Goal: Transaction & Acquisition: Subscribe to service/newsletter

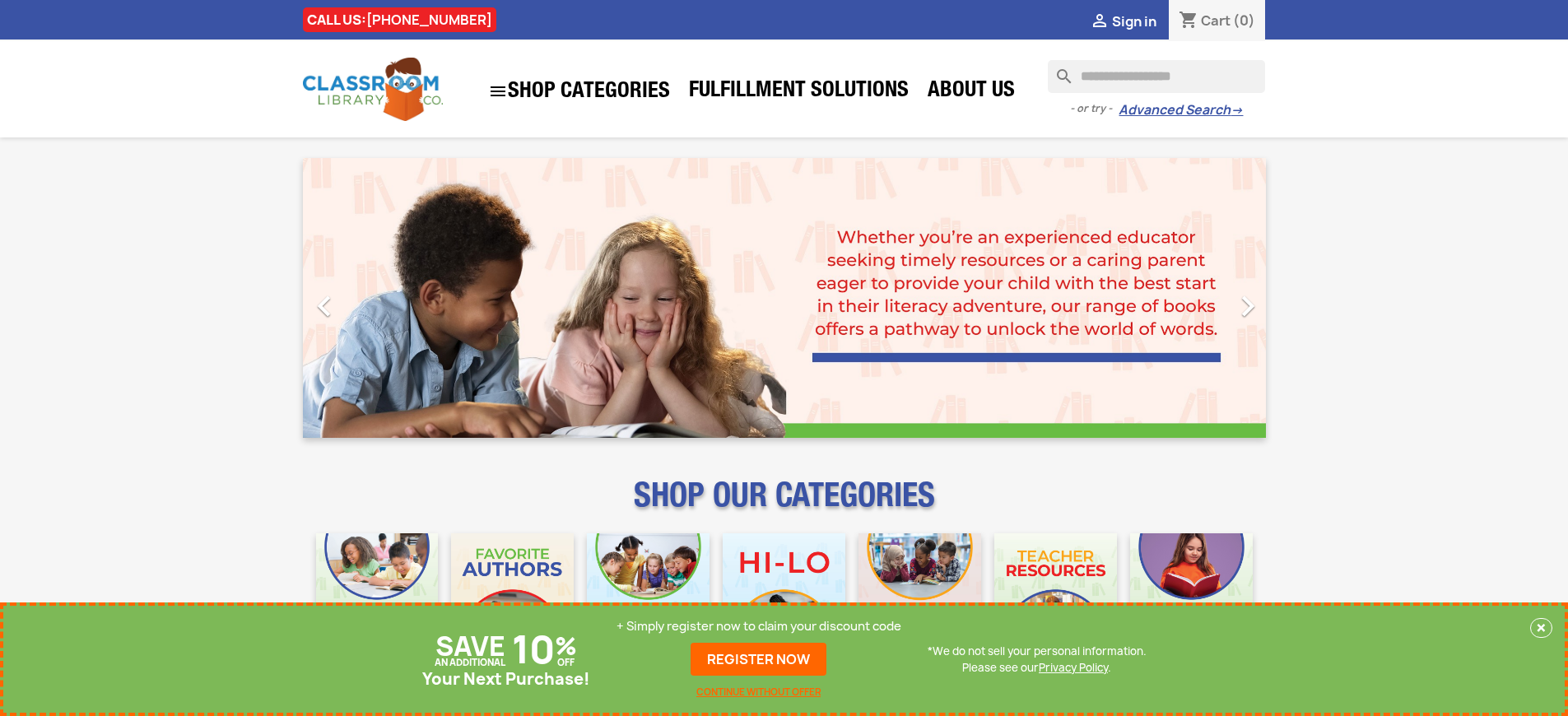
click at [759, 627] on p "+ Simply register now to claim your discount code" at bounding box center [759, 627] width 285 height 17
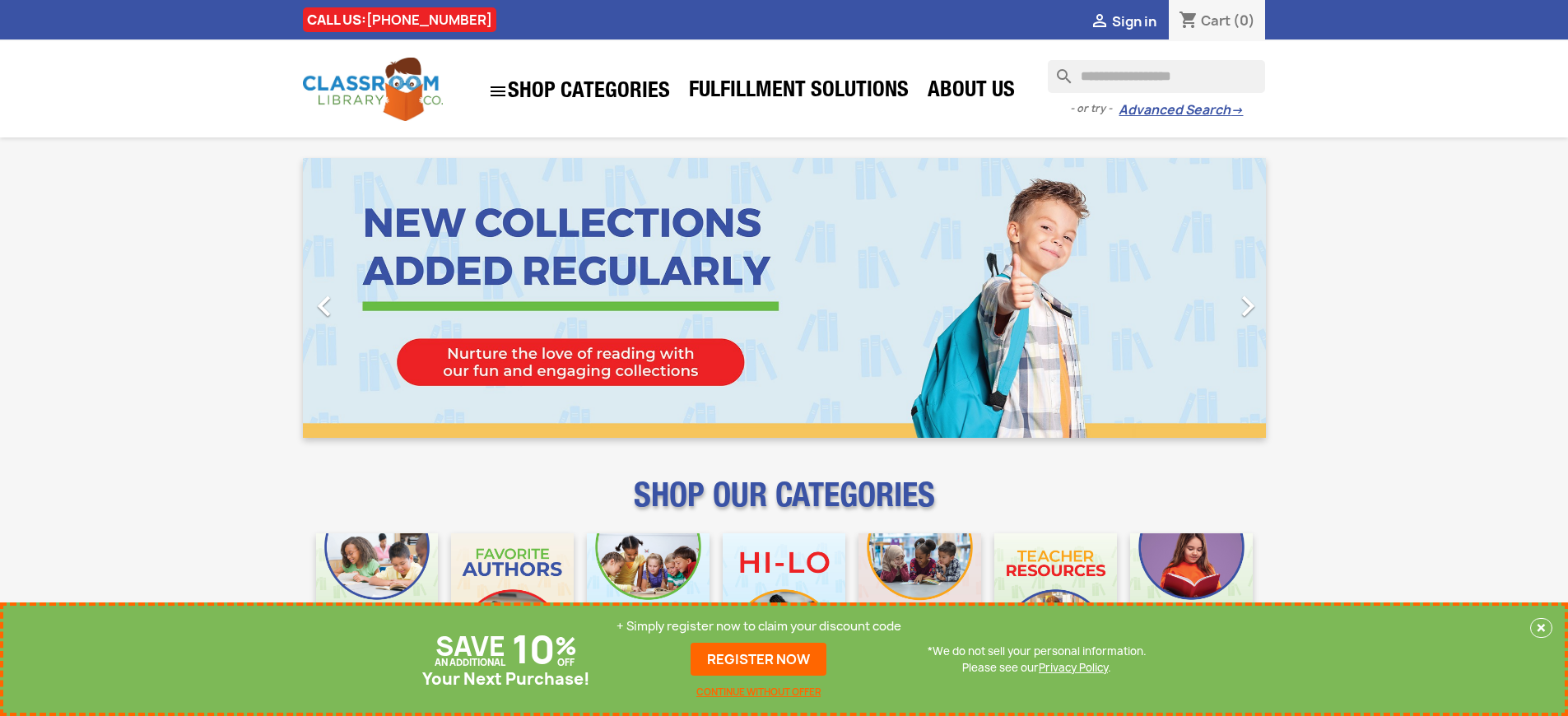
click at [759, 627] on p "+ Simply register now to claim your discount code" at bounding box center [759, 627] width 285 height 17
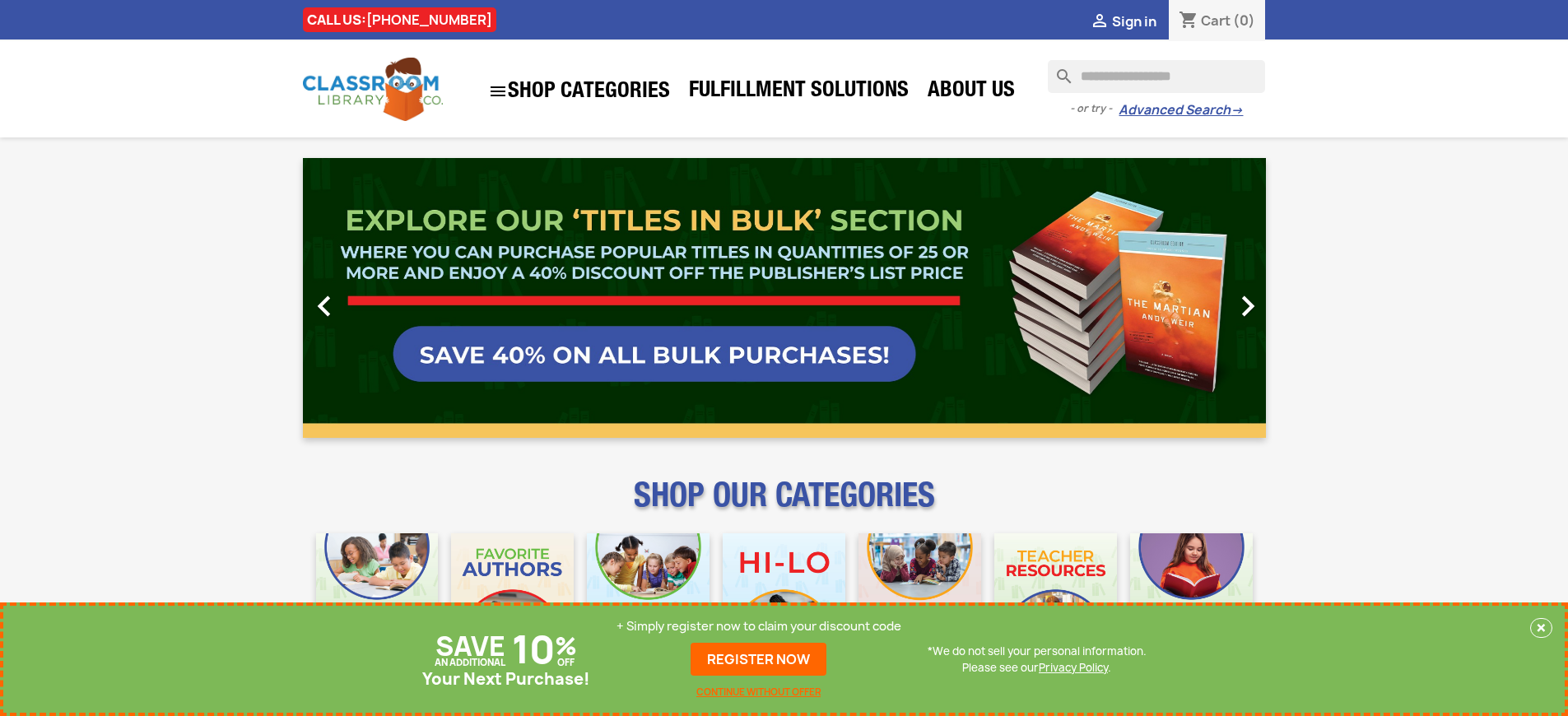
click at [759, 627] on p "+ Simply register now to claim your discount code" at bounding box center [759, 627] width 285 height 17
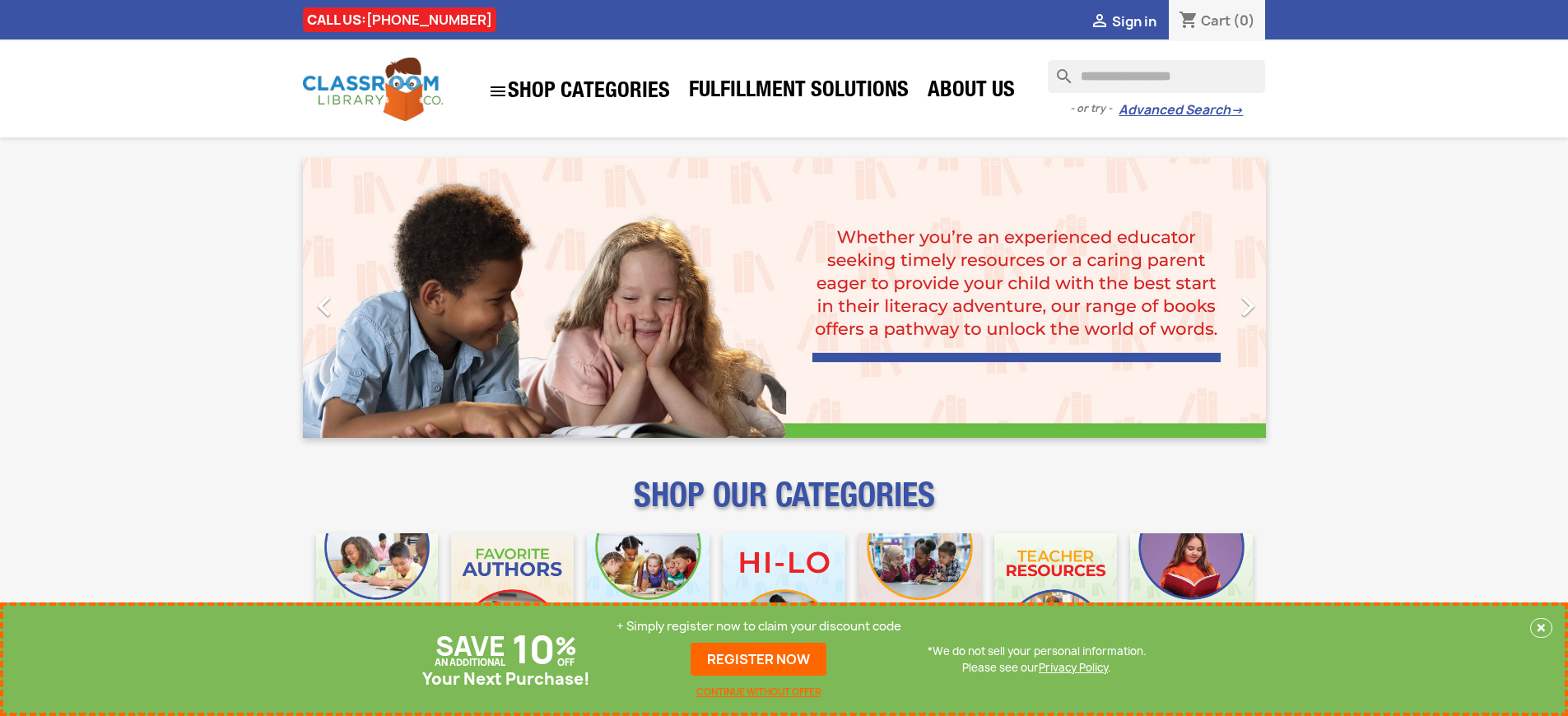
click at [759, 627] on p "+ Simply register now to claim your discount code" at bounding box center [759, 627] width 285 height 17
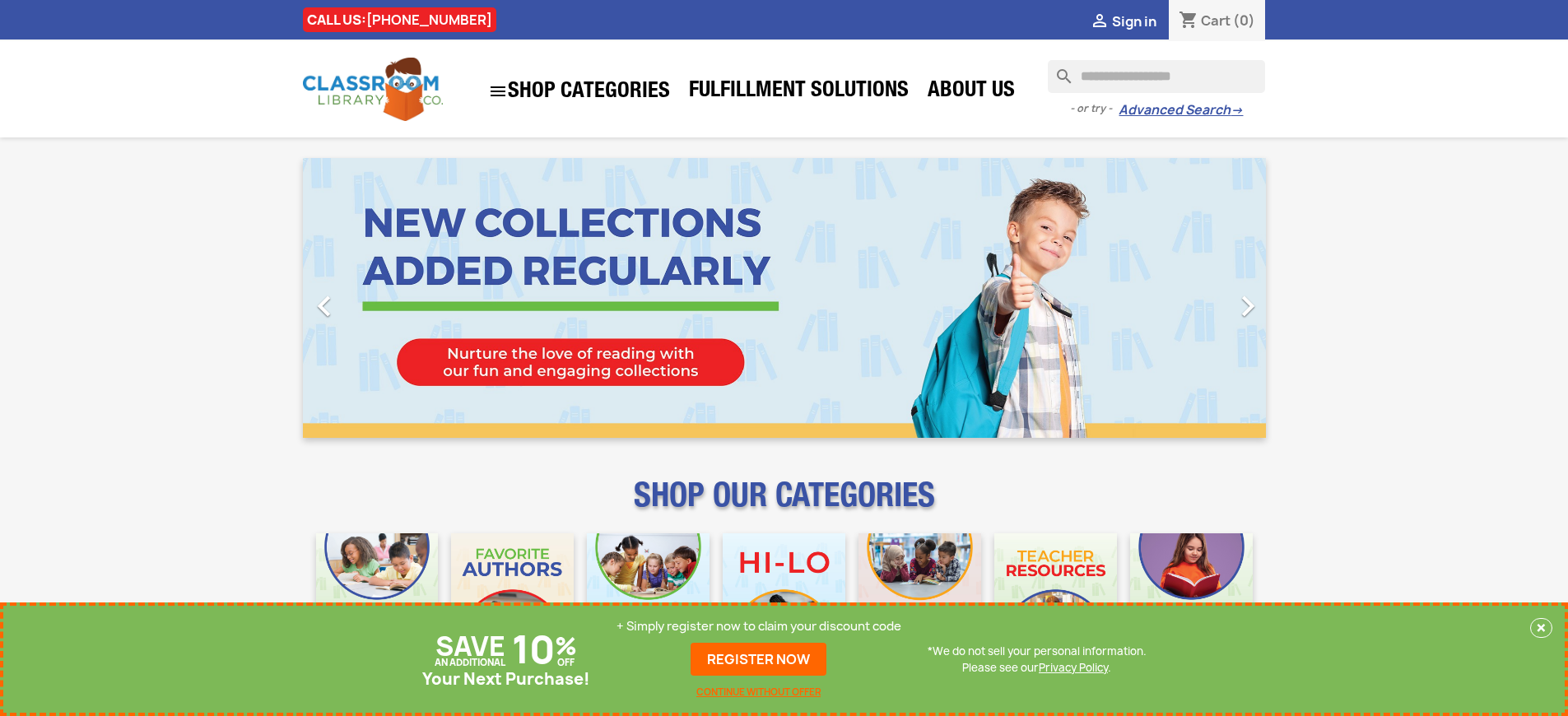
click at [759, 627] on p "+ Simply register now to claim your discount code" at bounding box center [759, 627] width 285 height 17
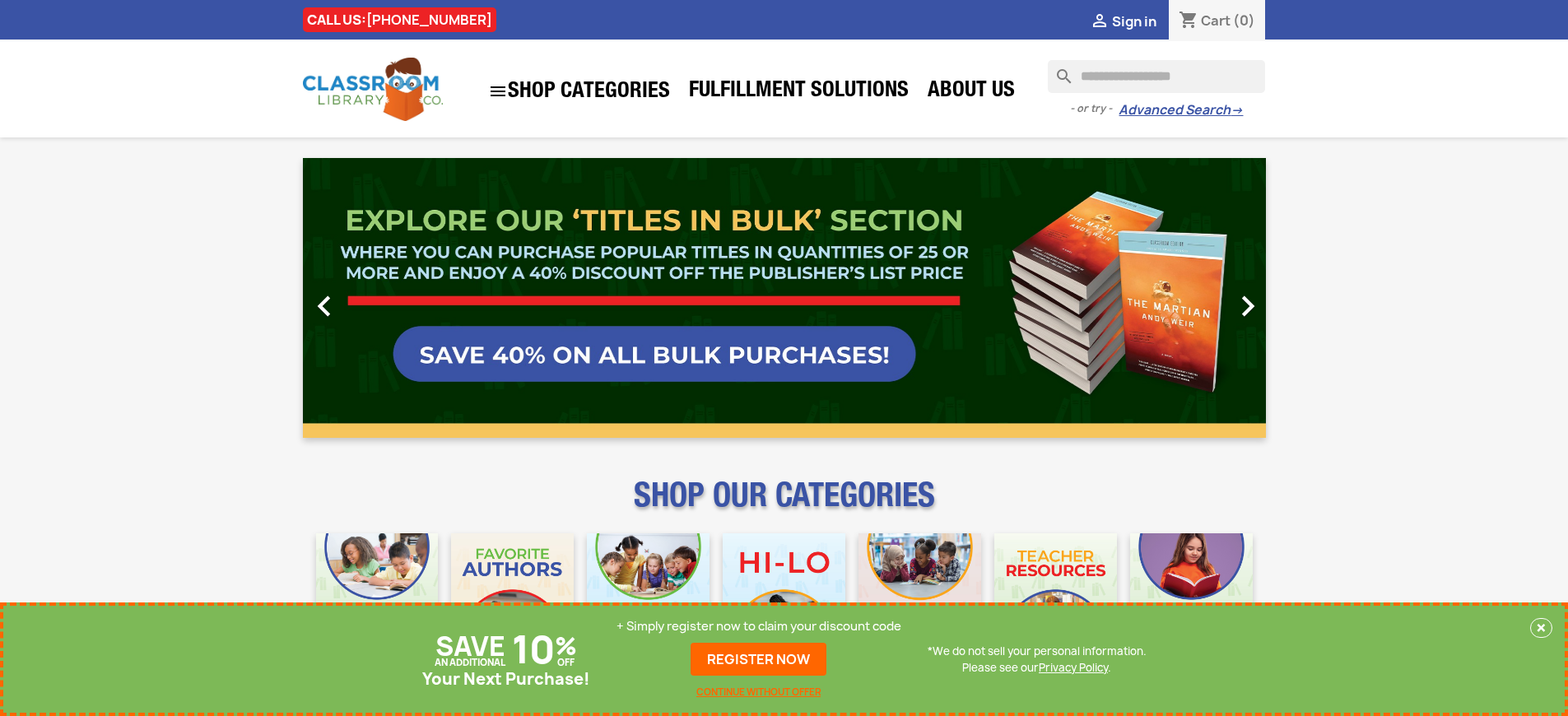
click at [759, 627] on p "+ Simply register now to claim your discount code" at bounding box center [759, 627] width 285 height 17
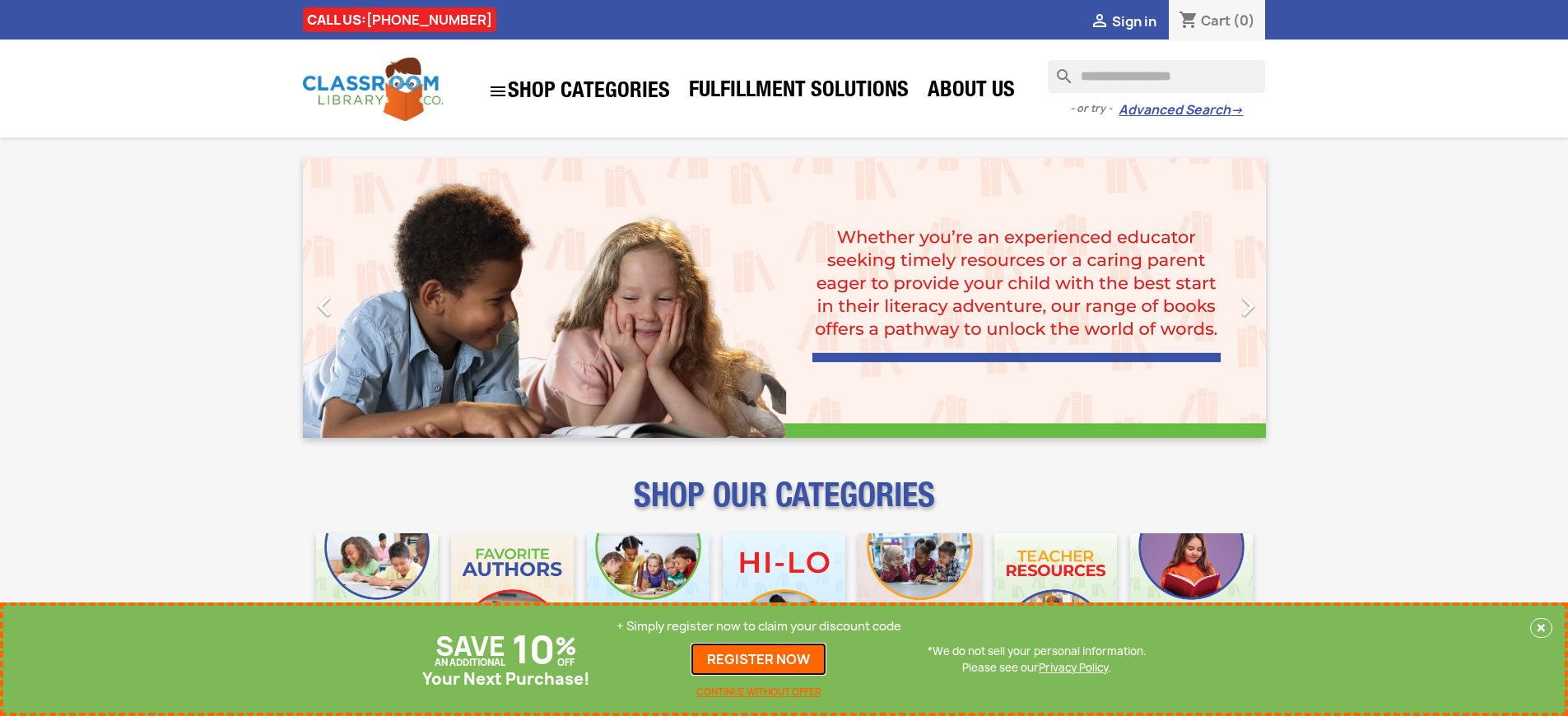
click at [759, 659] on link "REGISTER NOW" at bounding box center [759, 659] width 136 height 33
click at [759, 627] on p "+ Simply register now to claim your discount code" at bounding box center [759, 627] width 285 height 17
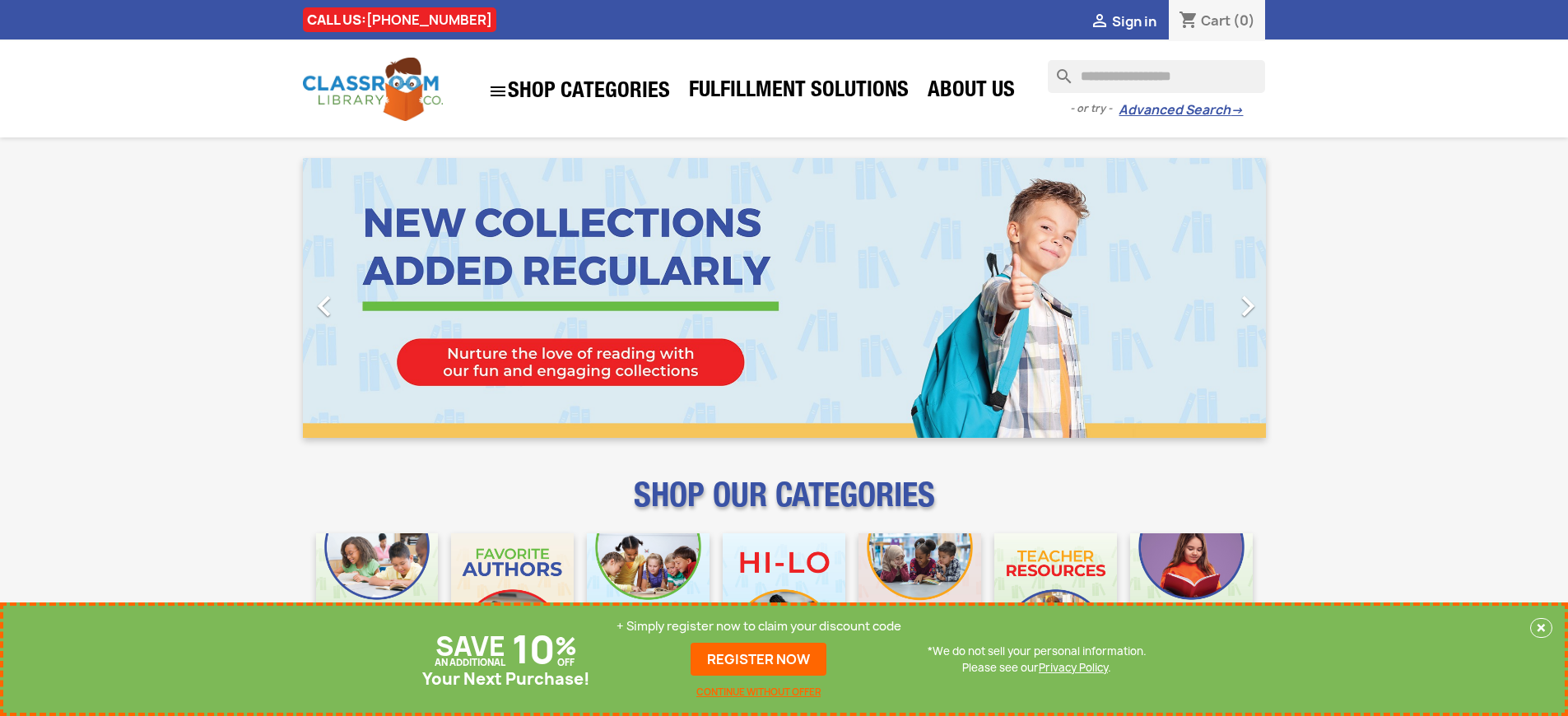
click at [759, 627] on p "+ Simply register now to claim your discount code" at bounding box center [759, 627] width 285 height 17
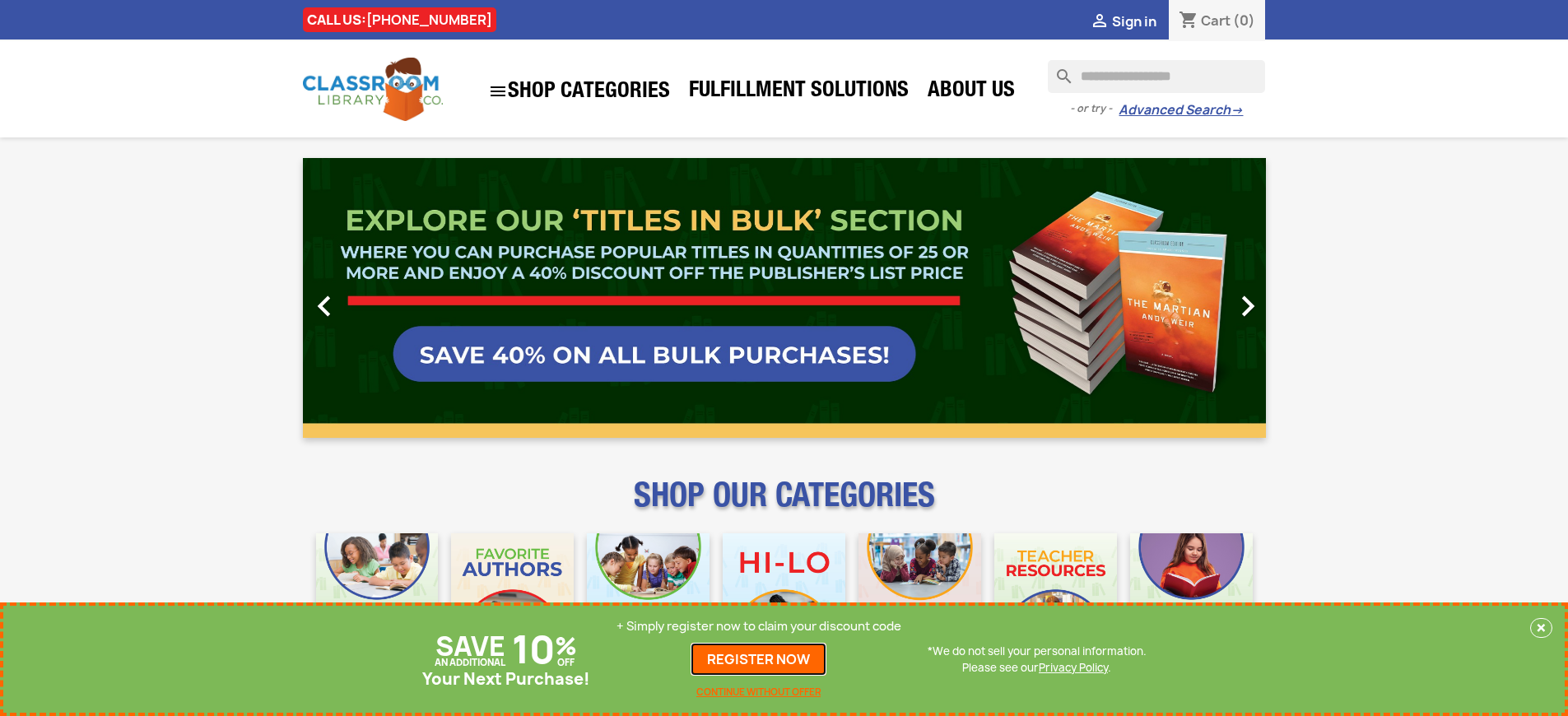
click at [759, 659] on link "REGISTER NOW" at bounding box center [759, 659] width 136 height 33
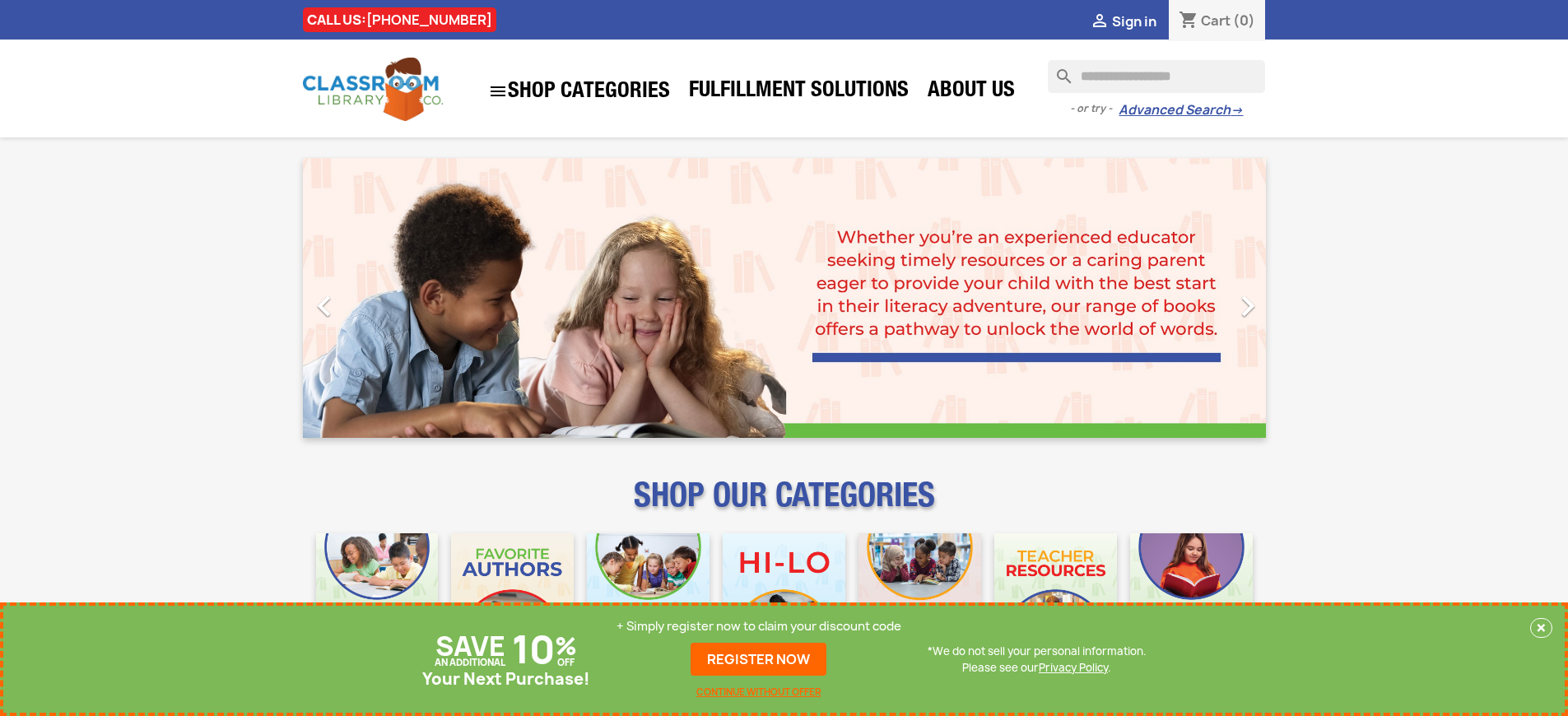
click at [759, 627] on p "+ Simply register now to claim your discount code" at bounding box center [759, 627] width 285 height 17
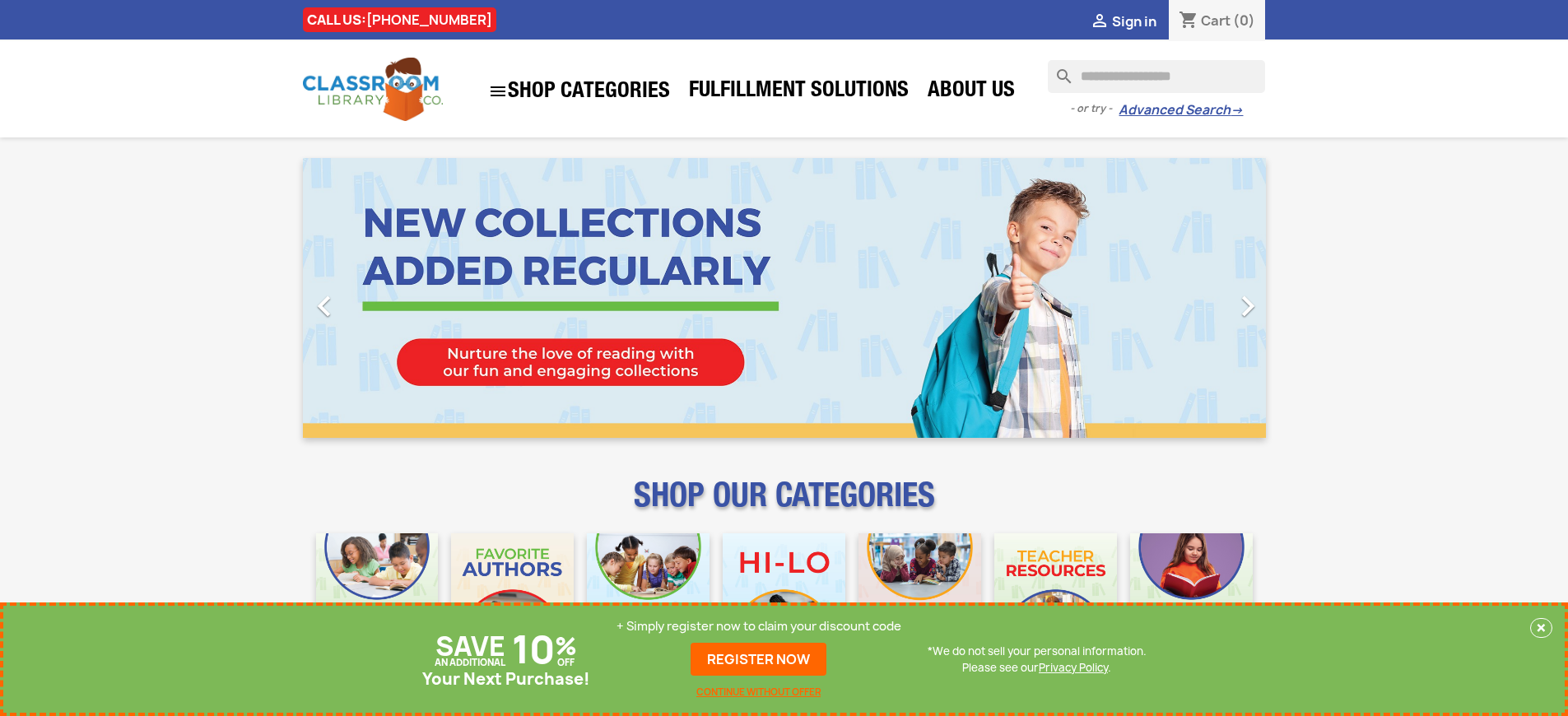
click at [759, 627] on p "+ Simply register now to claim your discount code" at bounding box center [759, 627] width 285 height 17
click at [759, 659] on link "REGISTER NOW" at bounding box center [759, 659] width 136 height 33
